Goal: Complete application form

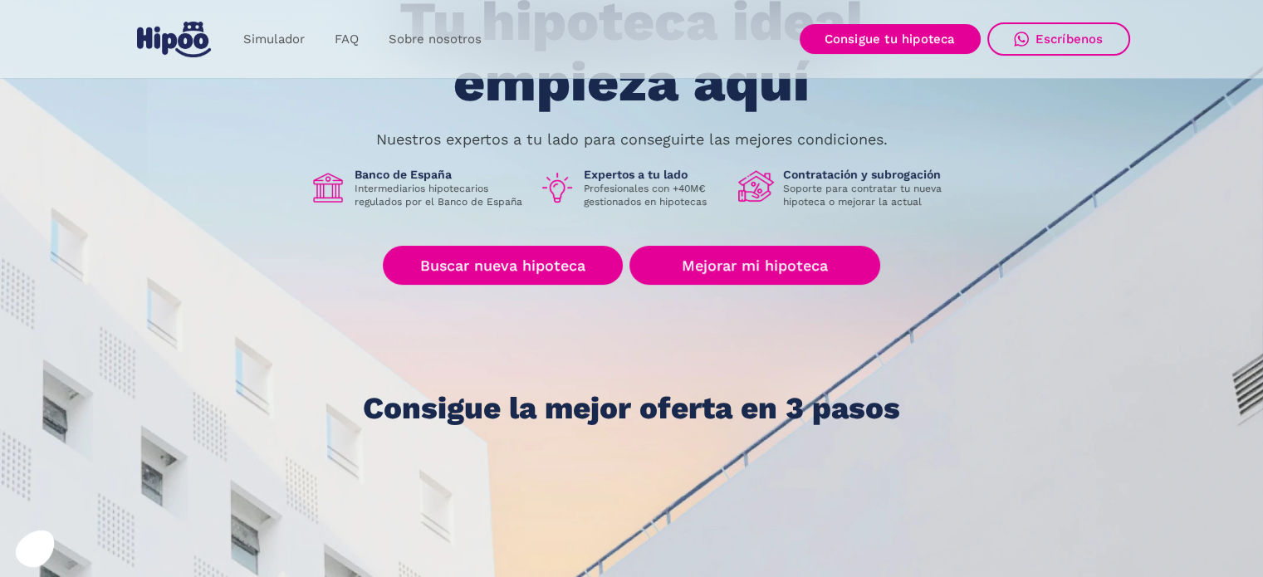
scroll to position [249, 0]
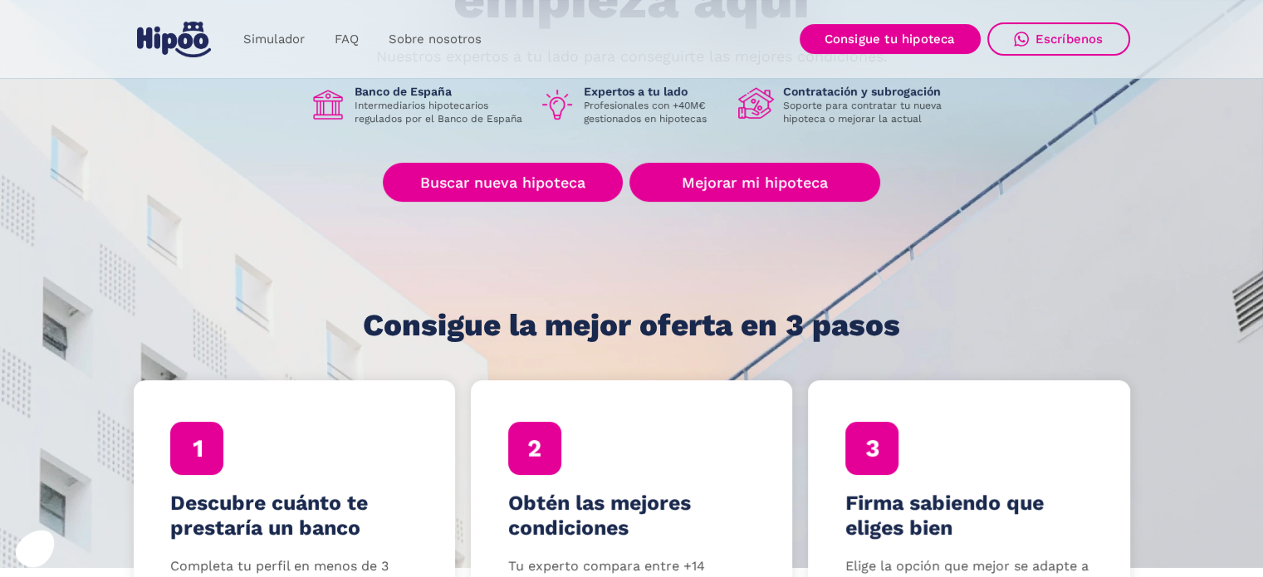
click at [477, 202] on div "Tu hipoteca ideal empieza aquí Nuestros expertos a tu lado para conseguirte las…" at bounding box center [632, 125] width 996 height 433
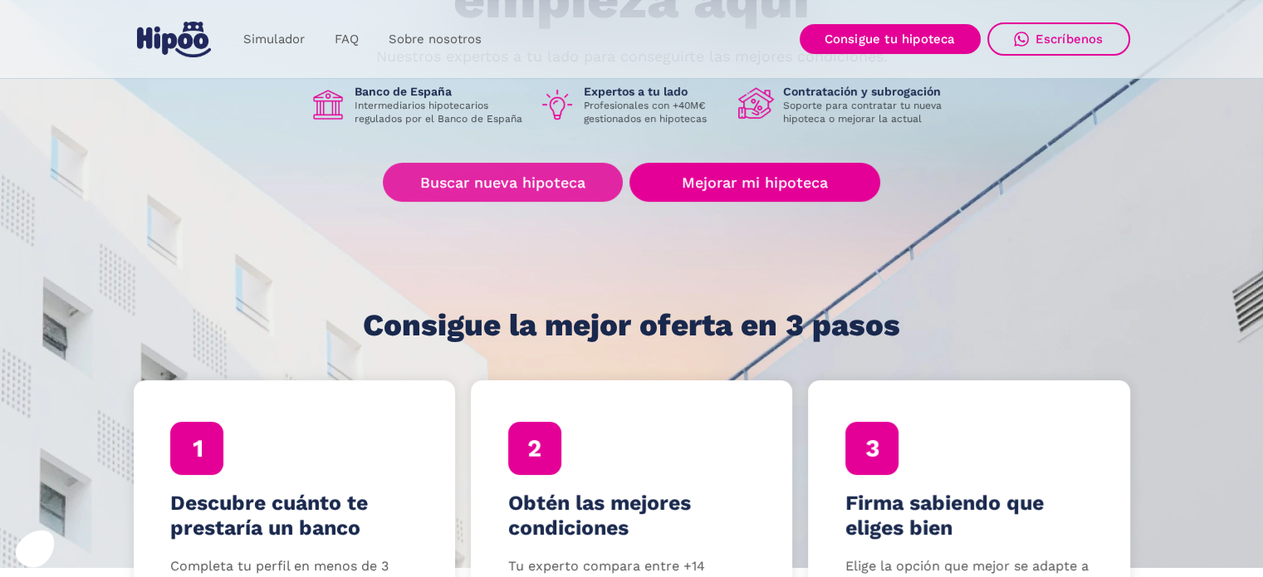
click at [482, 184] on link "Buscar nueva hipoteca" at bounding box center [503, 182] width 240 height 39
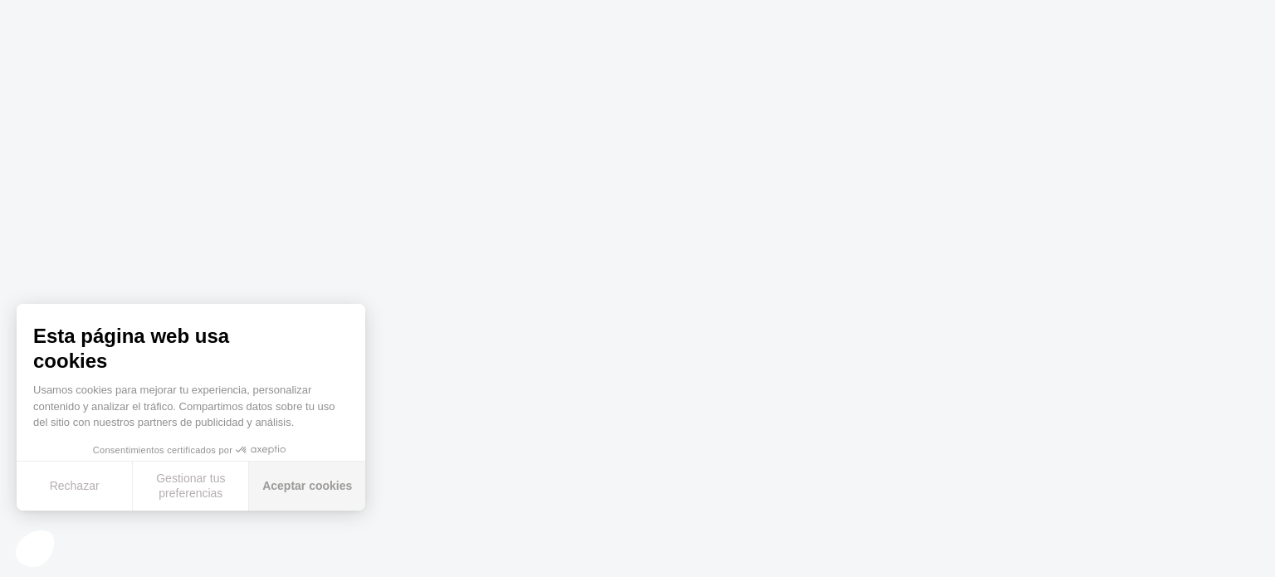
click at [306, 501] on button "Aceptar cookies" at bounding box center [307, 486] width 116 height 49
